Goal: Task Accomplishment & Management: Use online tool/utility

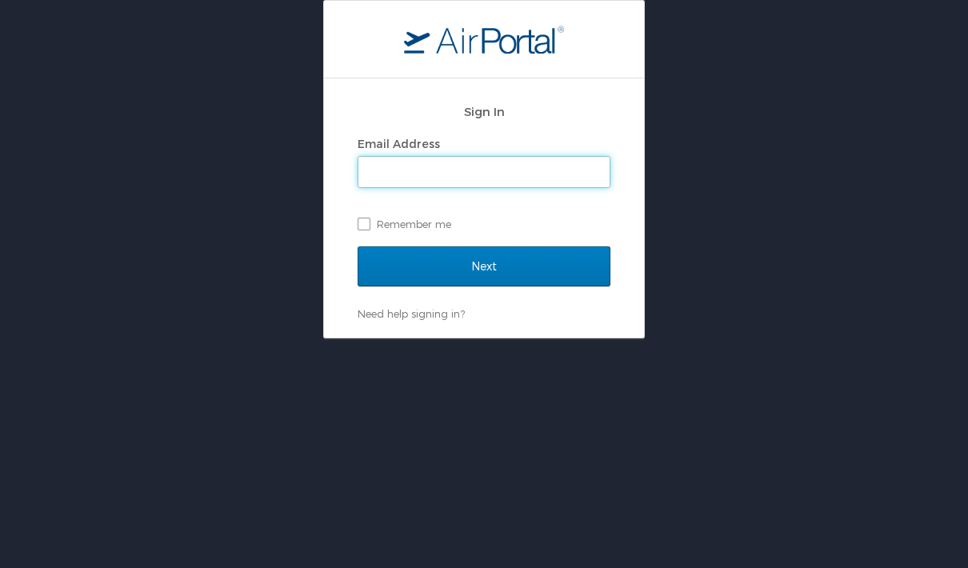
type input "obriensaylor@gmail.com"
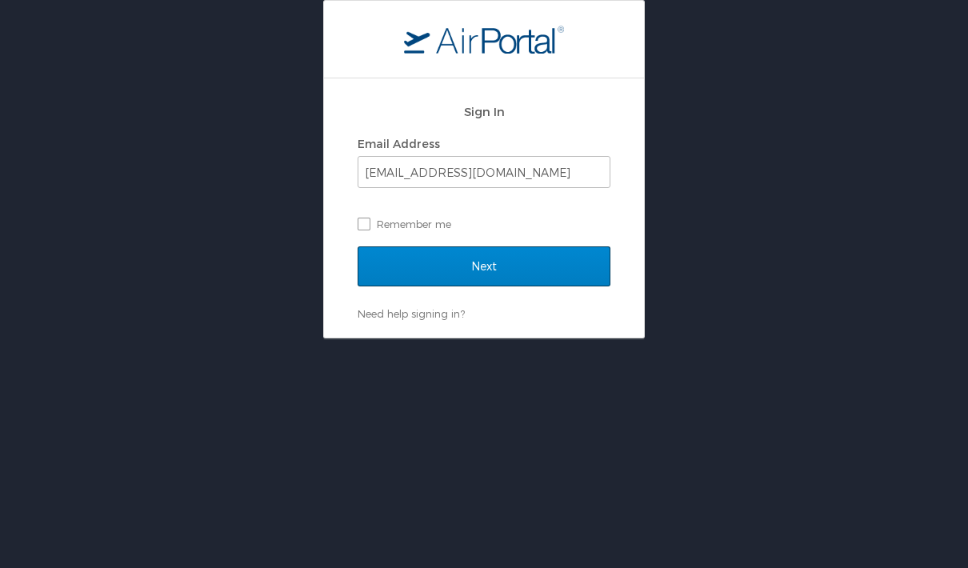
click at [539, 277] on input "Next" at bounding box center [483, 266] width 253 height 40
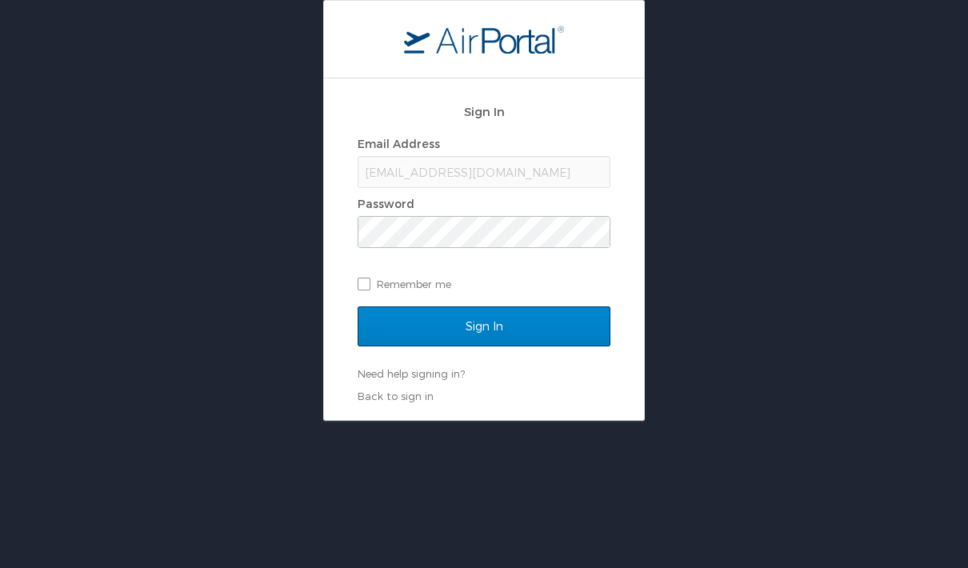
click at [520, 330] on input "Sign In" at bounding box center [483, 326] width 253 height 40
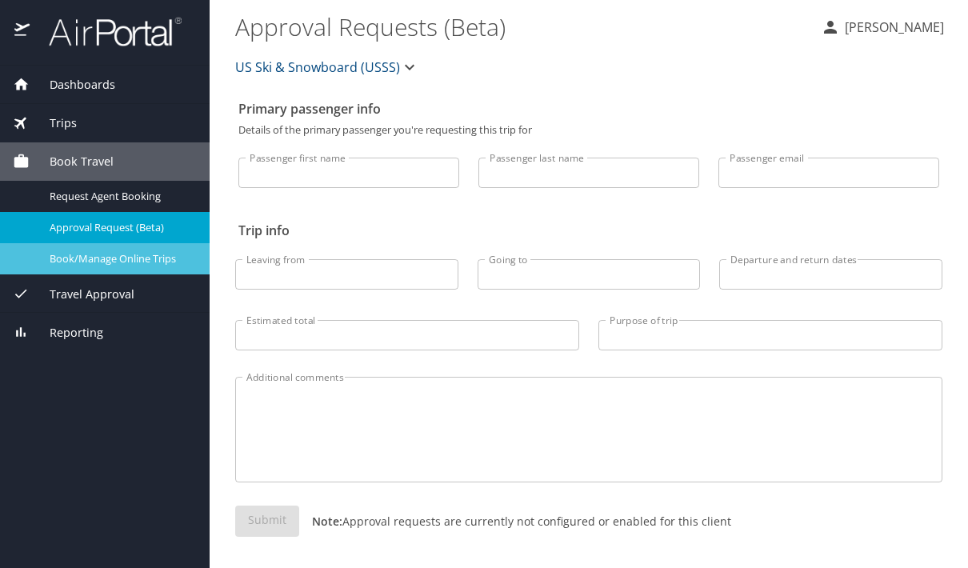
click at [86, 260] on span "Book/Manage Online Trips" at bounding box center [120, 258] width 141 height 15
